Goal: Task Accomplishment & Management: Manage account settings

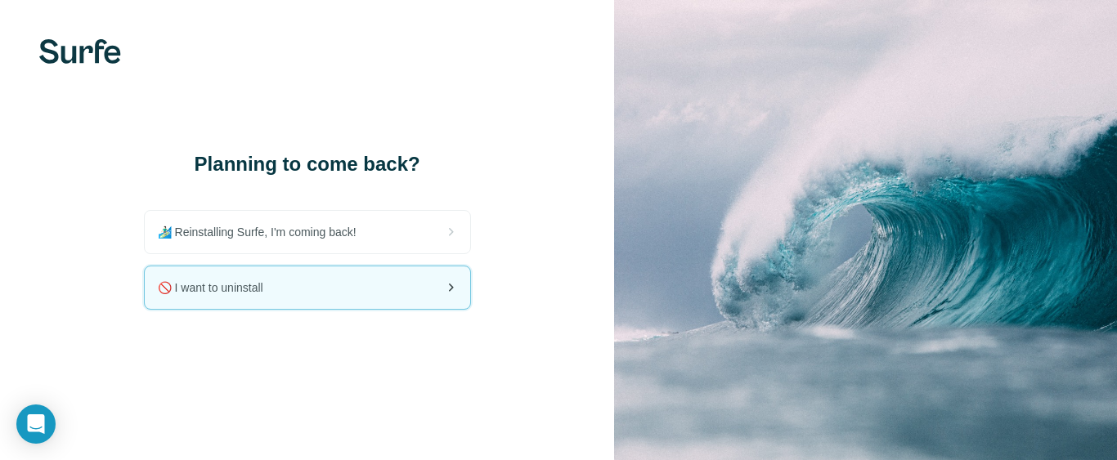
click at [431, 290] on div "🚫 I want to uninstall" at bounding box center [307, 287] width 325 height 43
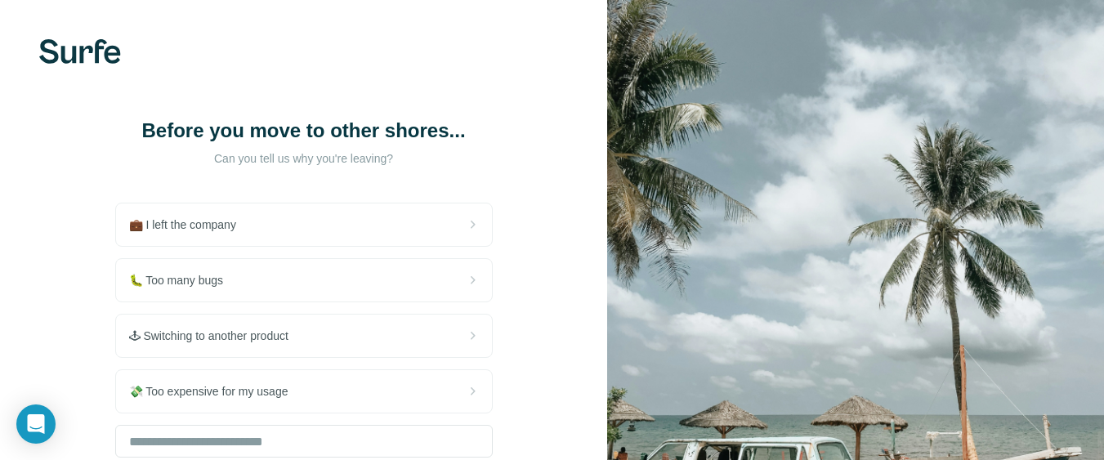
scroll to position [158, 0]
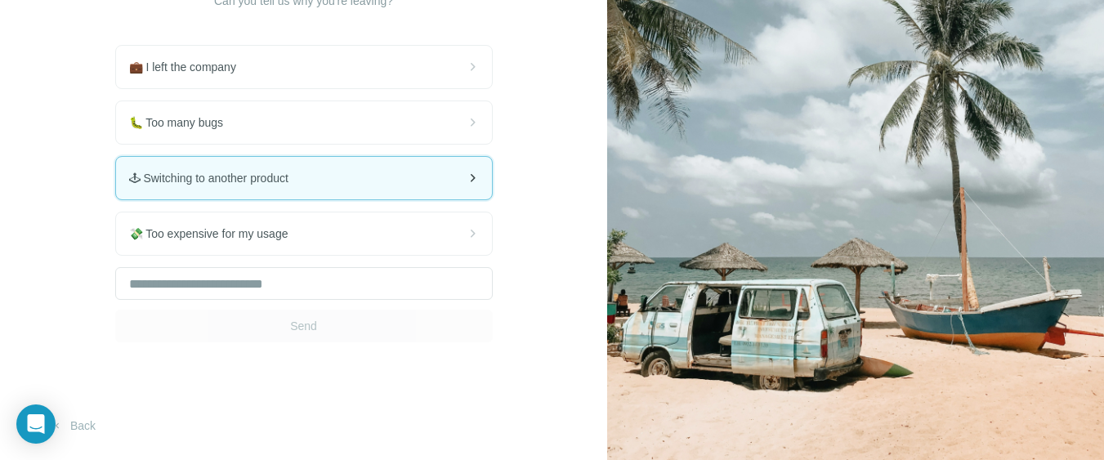
click at [440, 191] on div "🕹 Switching to another product" at bounding box center [304, 178] width 376 height 43
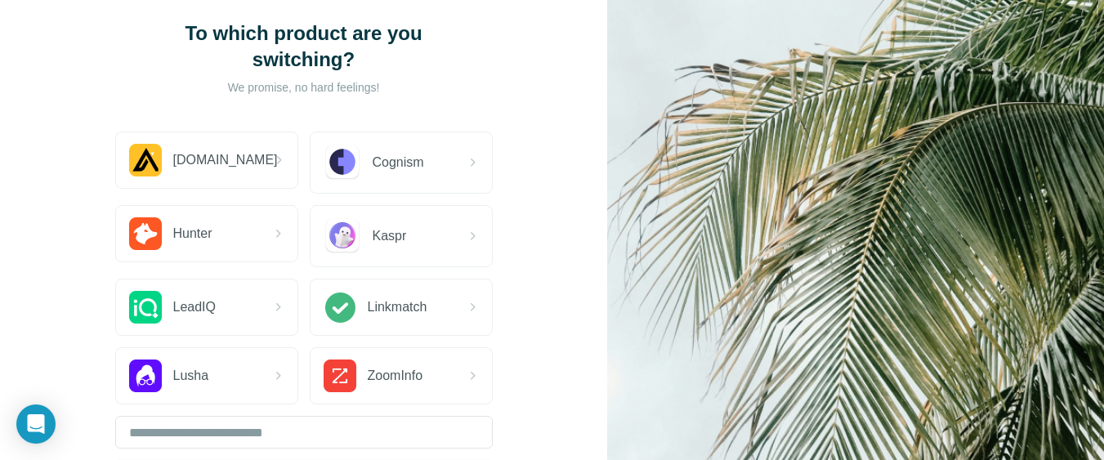
scroll to position [196, 0]
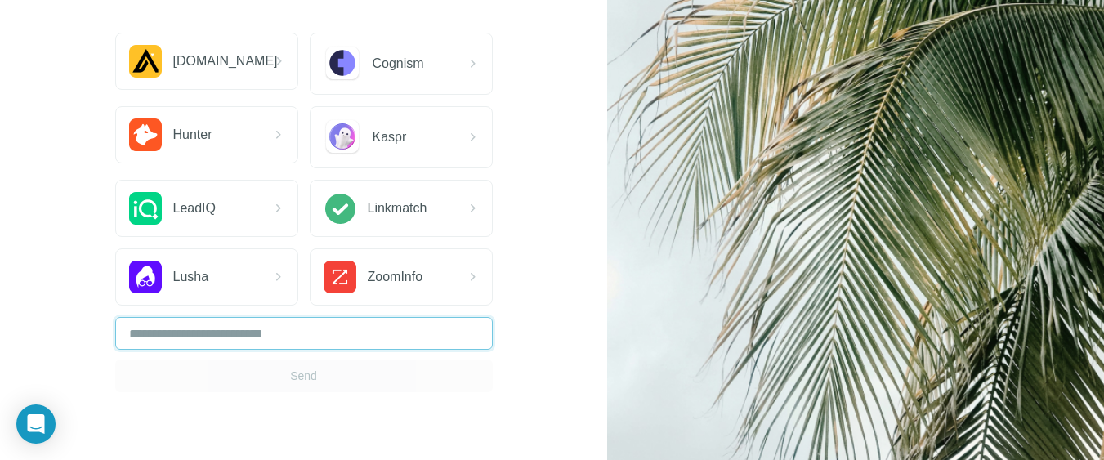
click at [454, 331] on input "text" at bounding box center [304, 333] width 378 height 33
type input "******"
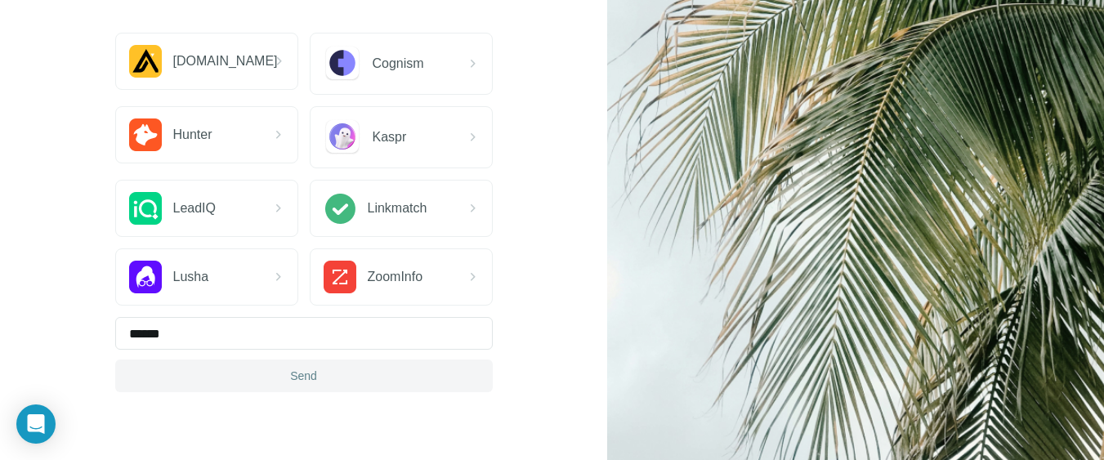
click at [437, 365] on button "Send" at bounding box center [304, 376] width 378 height 33
